Goal: Transaction & Acquisition: Register for event/course

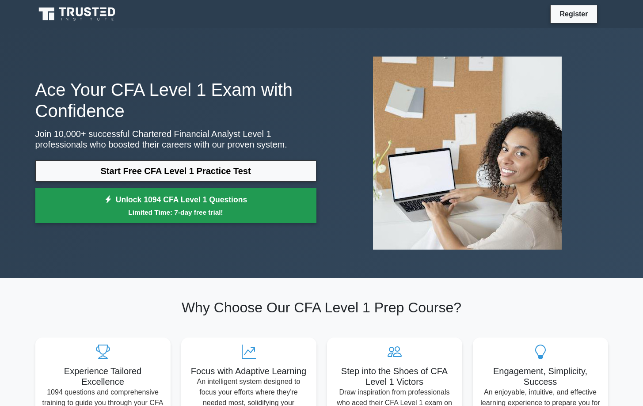
click at [187, 218] on link "Unlock 1094 CFA Level 1 Questions Limited Time: 7-day free trial!" at bounding box center [175, 205] width 281 height 35
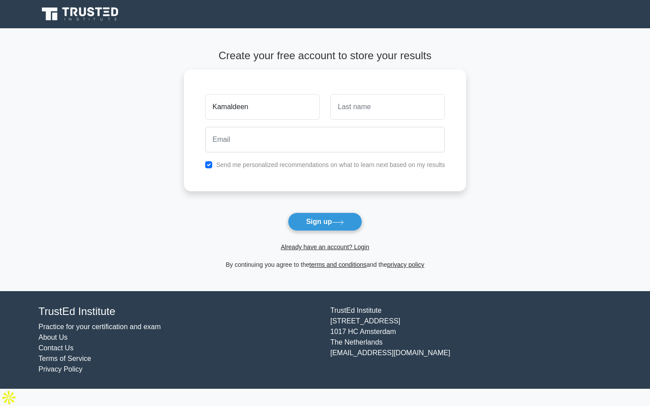
type input "Kamaldeen"
type input "Haruna"
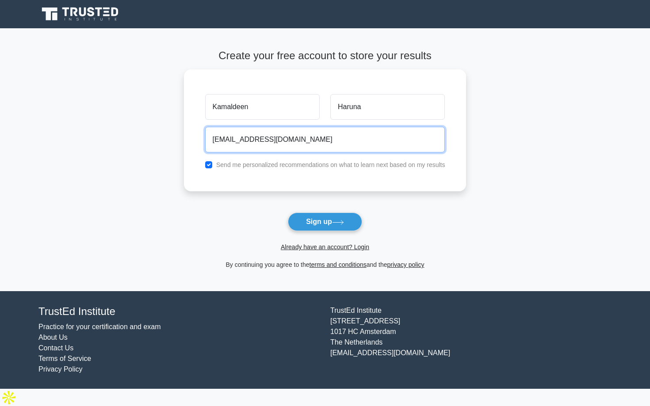
type input "Kamaldeenharuna@gmail.com"
click at [288, 213] on button "Sign up" at bounding box center [325, 222] width 74 height 19
